Goal: Information Seeking & Learning: Check status

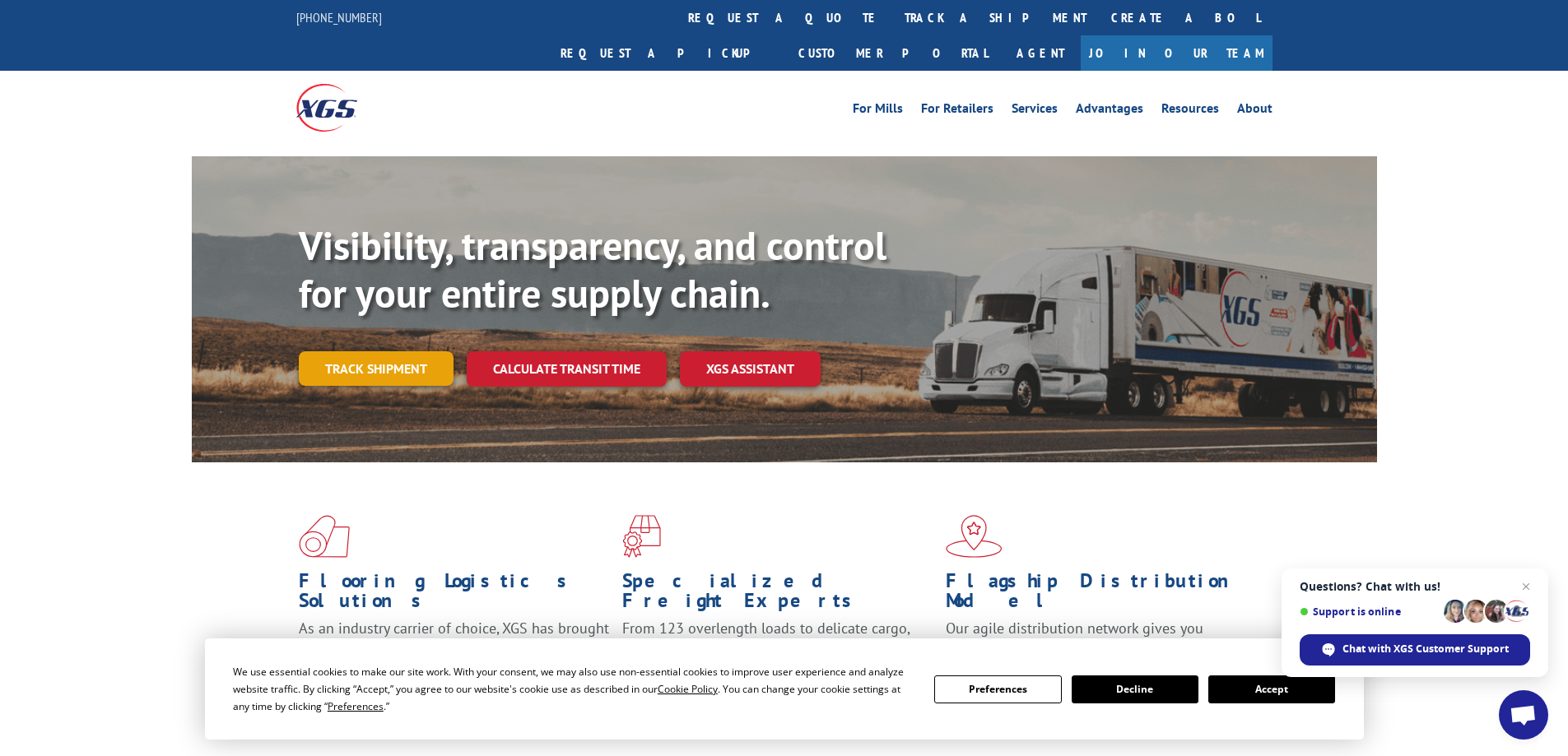
click at [379, 351] on link "Track shipment" at bounding box center [375, 368] width 155 height 35
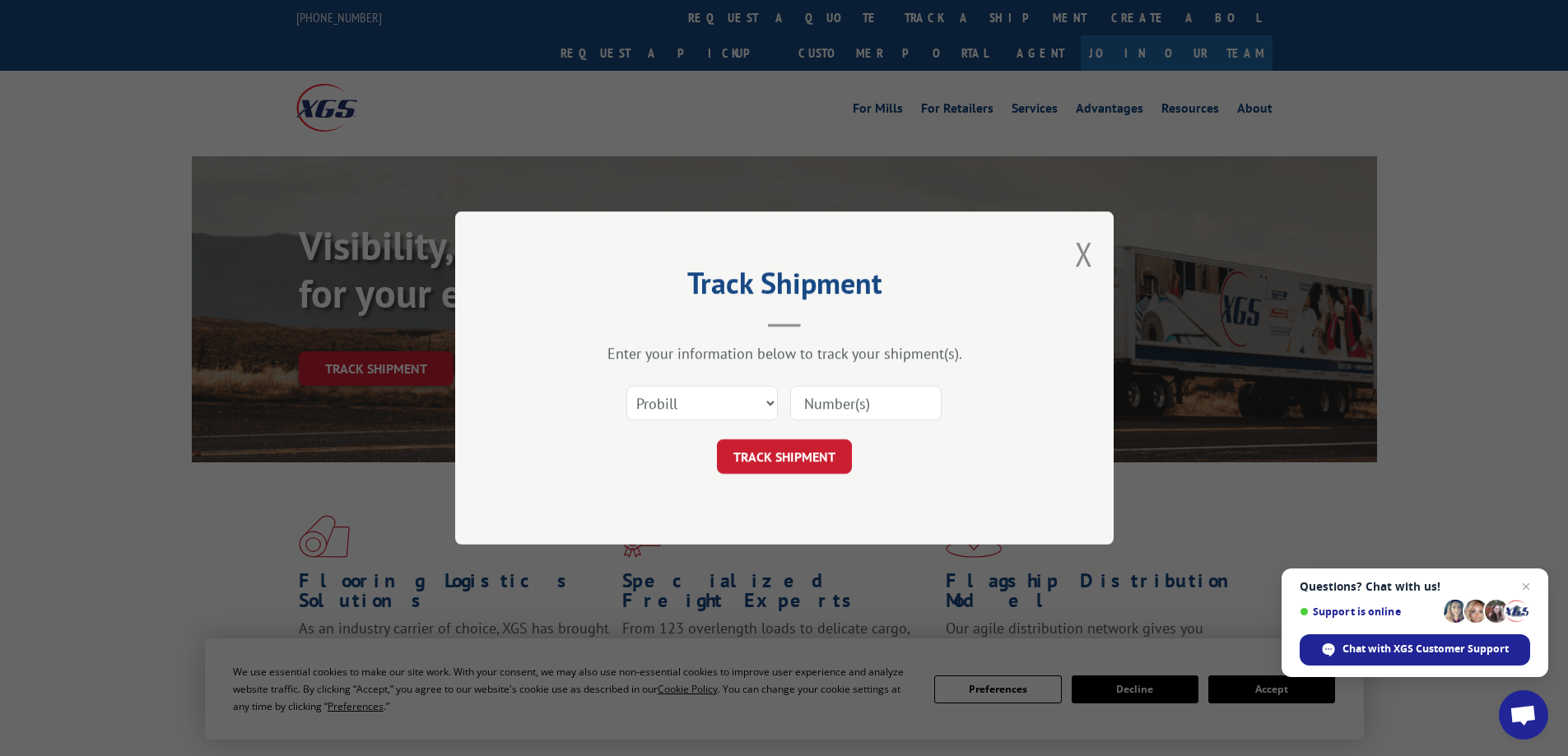
click at [863, 397] on input at bounding box center [866, 403] width 152 height 35
paste input "I315121239"
type input "I315121239"
click at [806, 439] on button "TRACK SHIPMENT" at bounding box center [784, 457] width 135 height 35
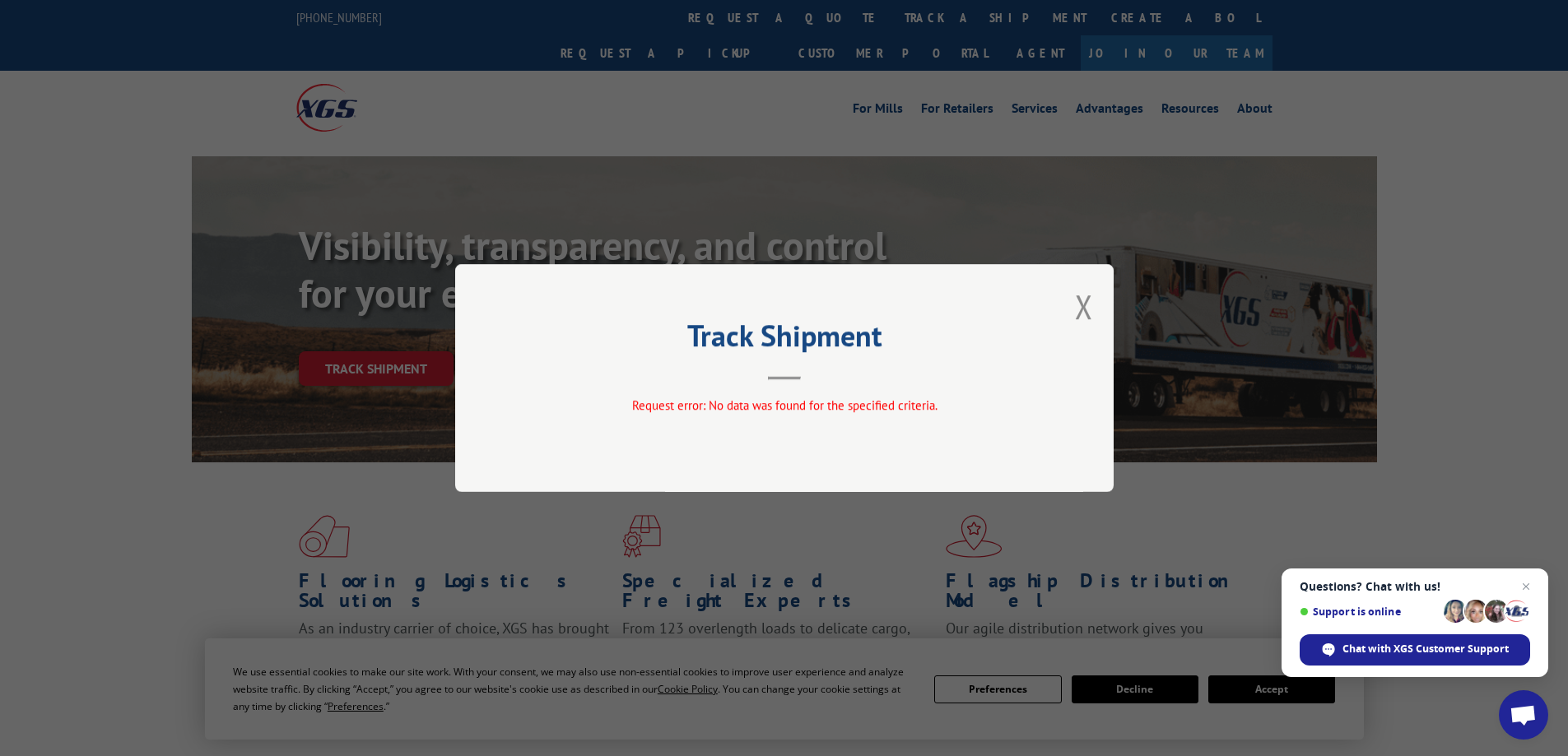
click at [1071, 318] on div "Track Shipment Request error: No data was found for the specified criteria." at bounding box center [784, 378] width 658 height 227
click at [1076, 301] on button "Close modal" at bounding box center [1084, 306] width 18 height 44
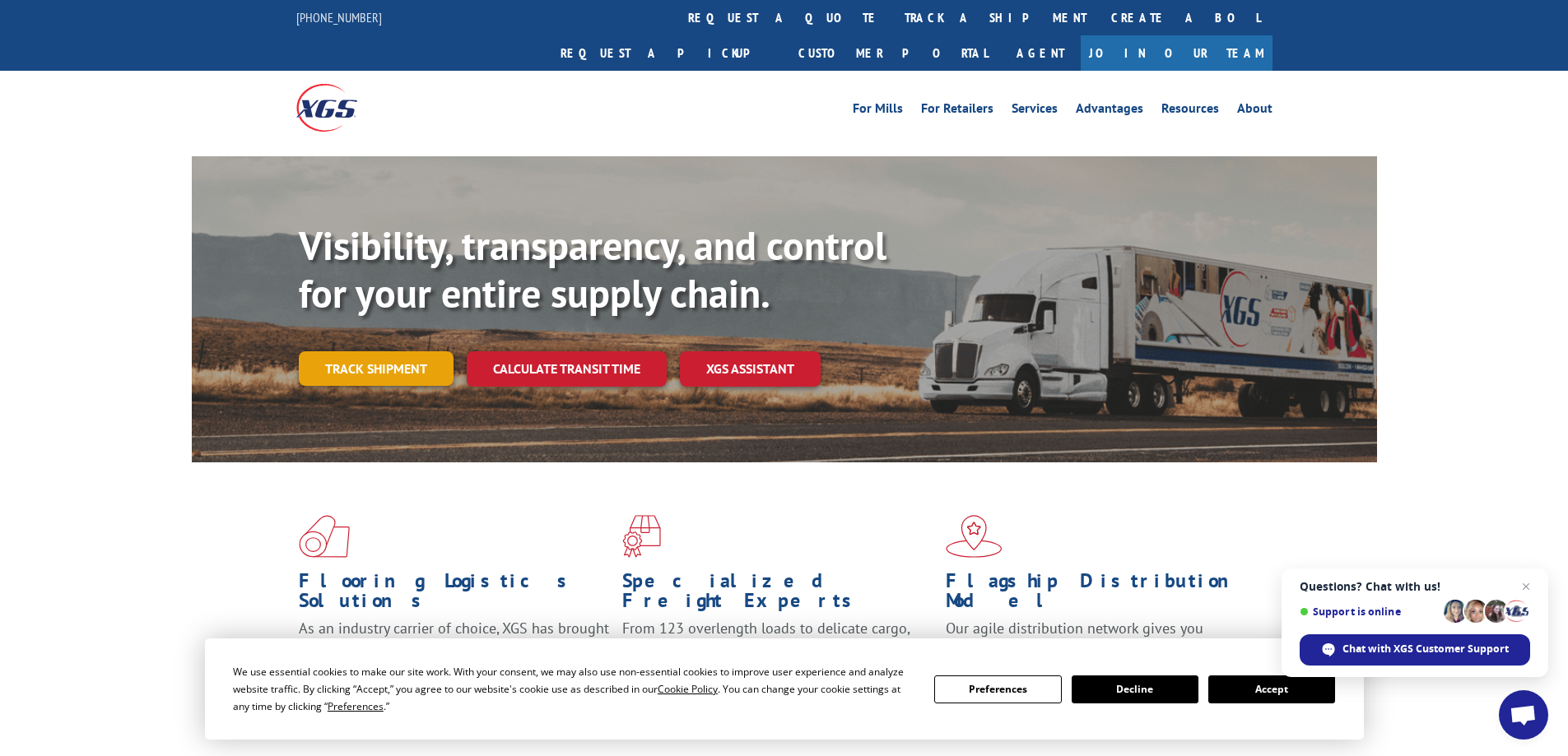
click at [434, 351] on link "Track shipment" at bounding box center [375, 368] width 155 height 35
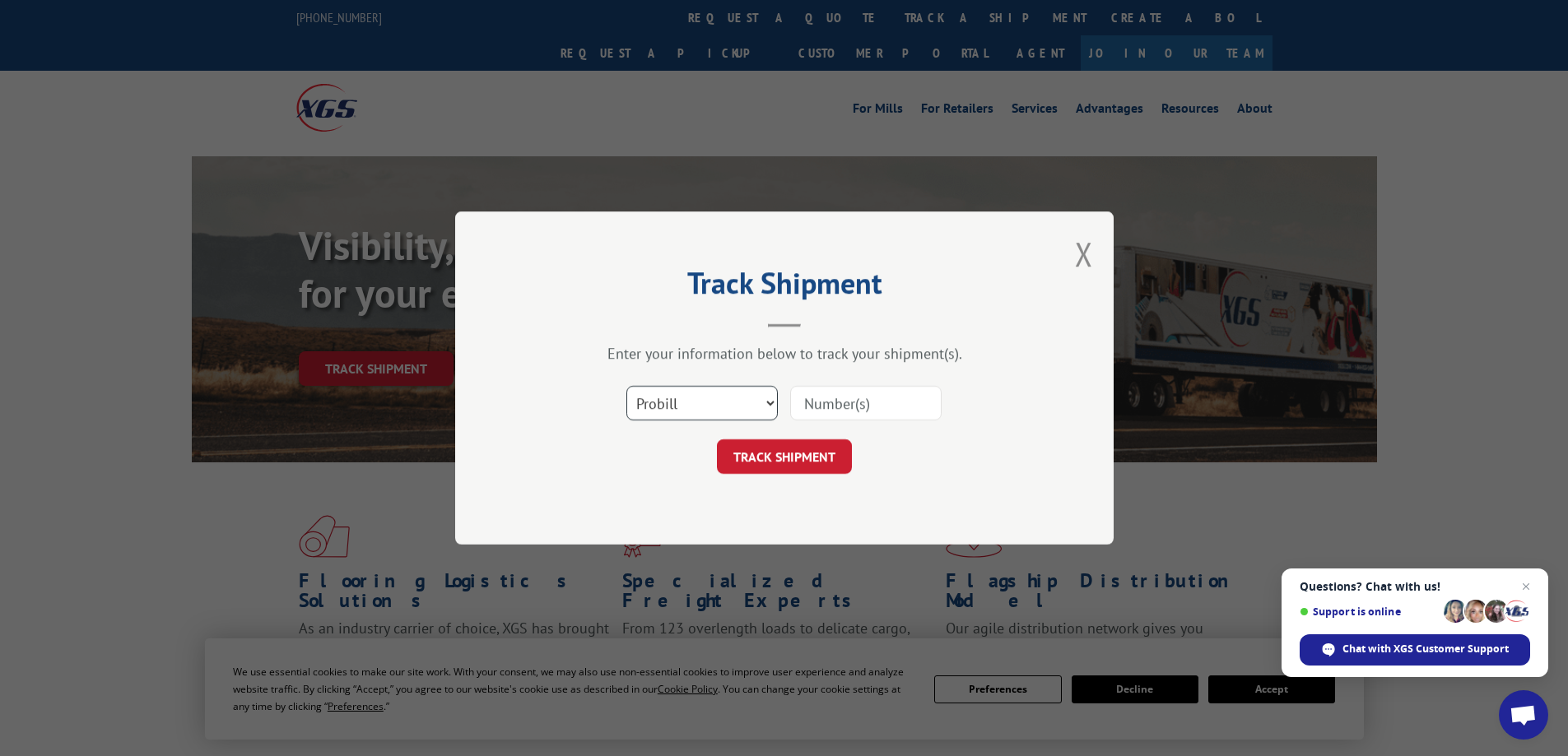
click at [722, 419] on select "Select category... Probill BOL PO" at bounding box center [702, 403] width 152 height 35
click at [626, 386] on select "Select category... Probill BOL PO" at bounding box center [702, 403] width 152 height 35
click at [681, 414] on select "Select category... Probill BOL PO" at bounding box center [702, 403] width 152 height 35
click at [798, 407] on input at bounding box center [866, 403] width 152 height 35
drag, startPoint x: 827, startPoint y: 405, endPoint x: 790, endPoint y: 468, distance: 73.1
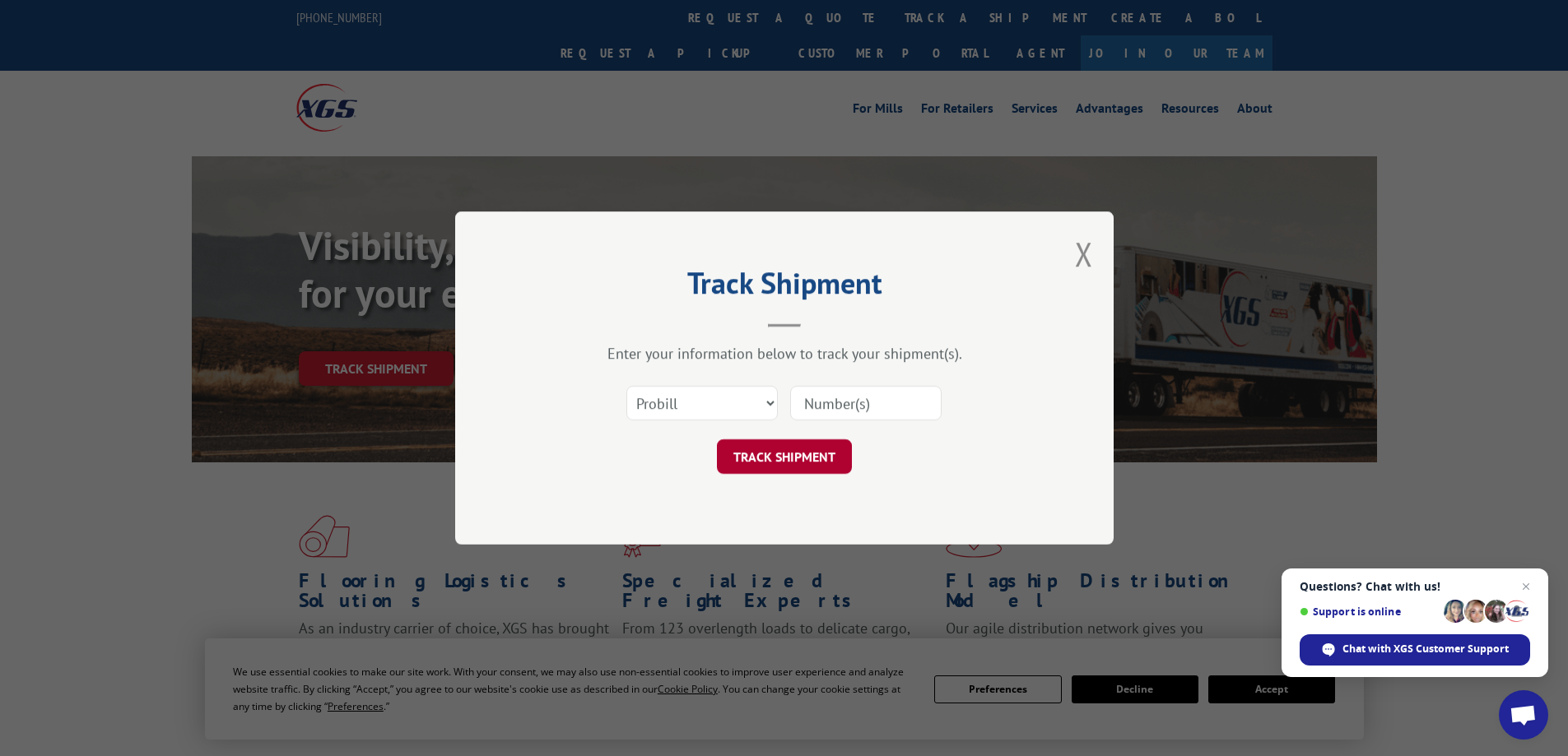
click at [827, 405] on input at bounding box center [866, 403] width 152 height 35
paste input "I315121239"
type input "I315121239"
click at [785, 451] on button "TRACK SHIPMENT" at bounding box center [784, 457] width 135 height 35
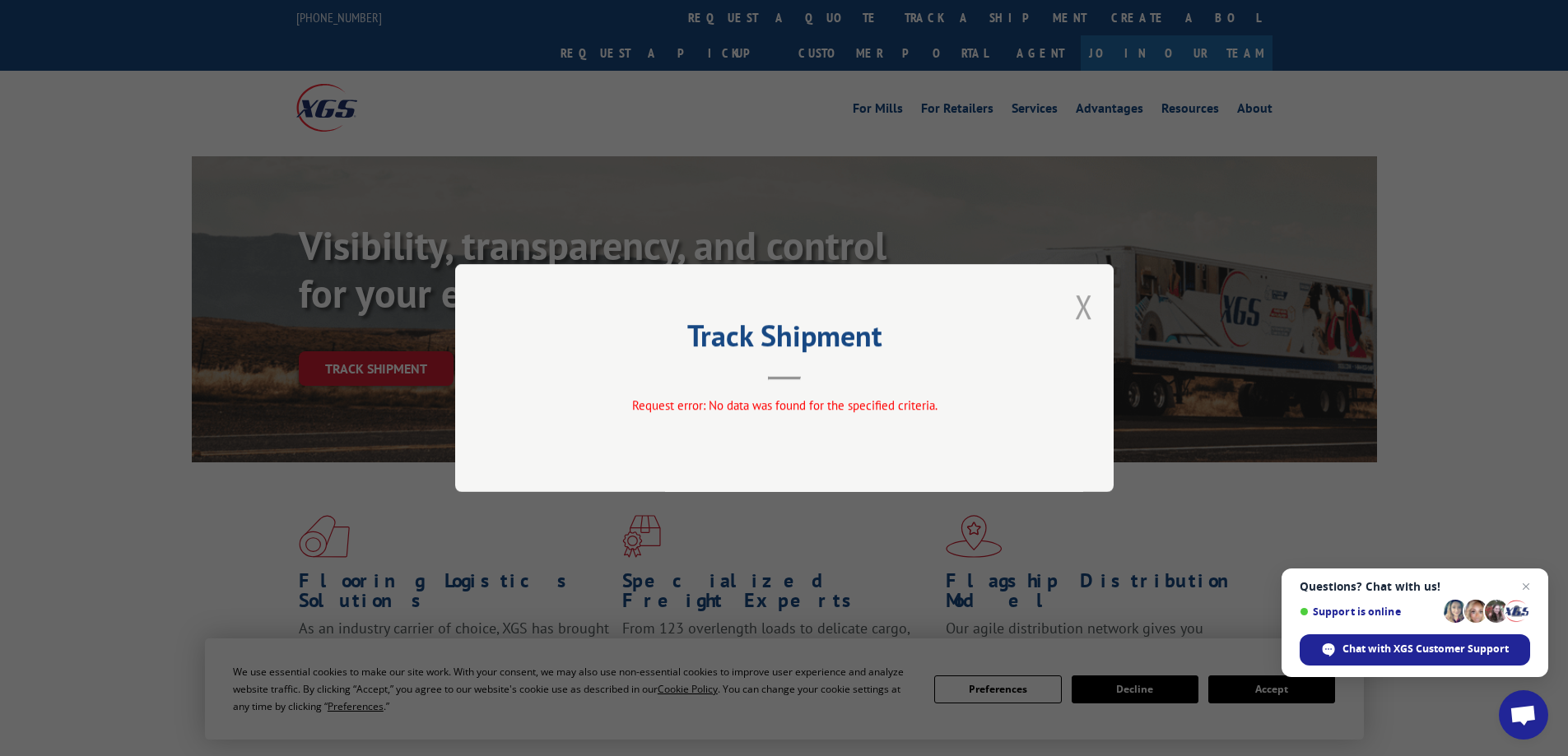
click at [1084, 304] on button "Close modal" at bounding box center [1084, 306] width 18 height 44
